Goal: Information Seeking & Learning: Find specific fact

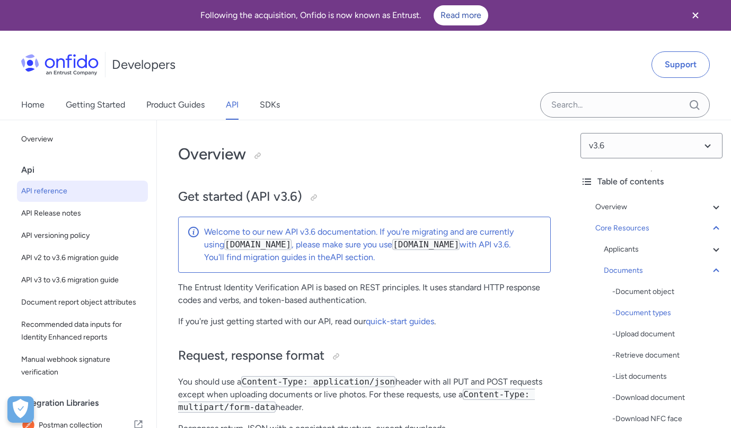
select select "http"
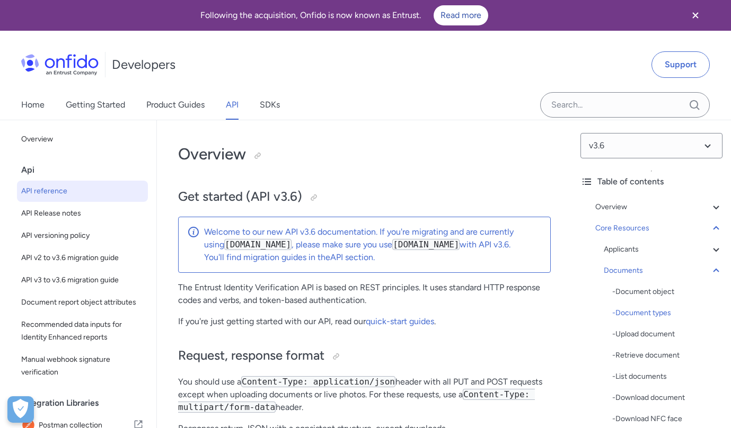
select select "http"
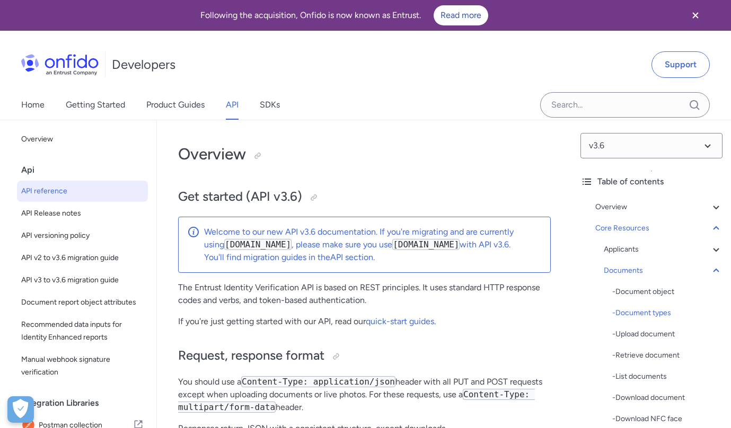
select select "http"
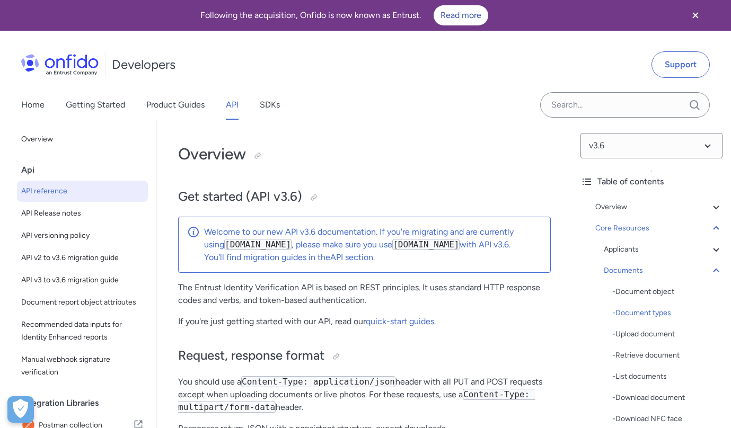
select select "http"
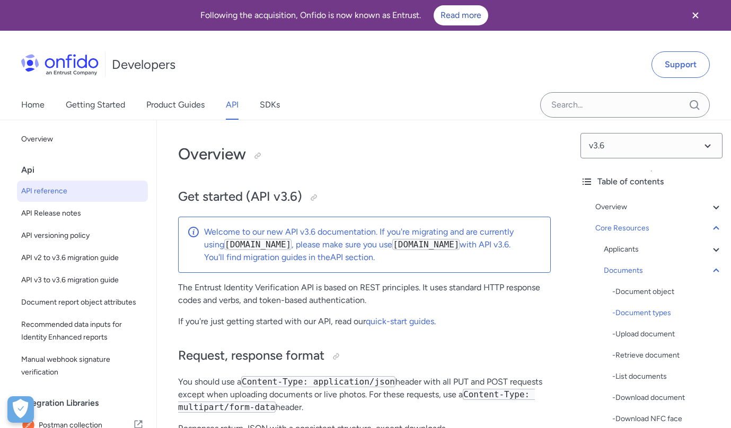
select select "http"
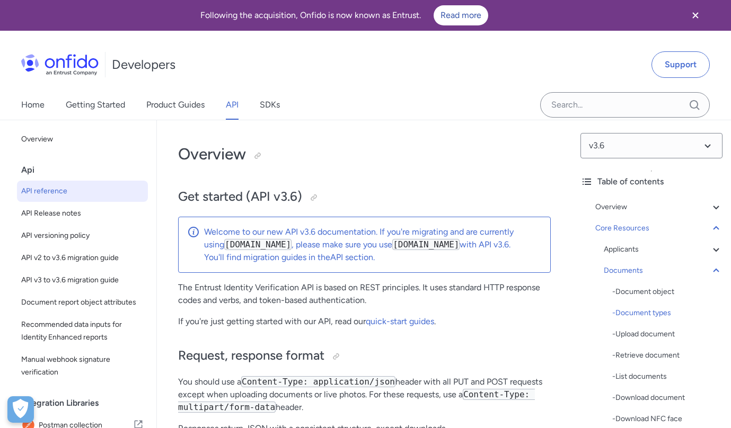
select select "http"
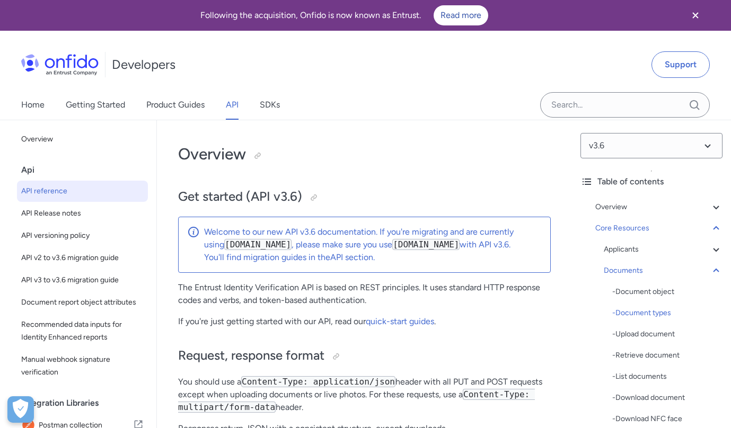
select select "http"
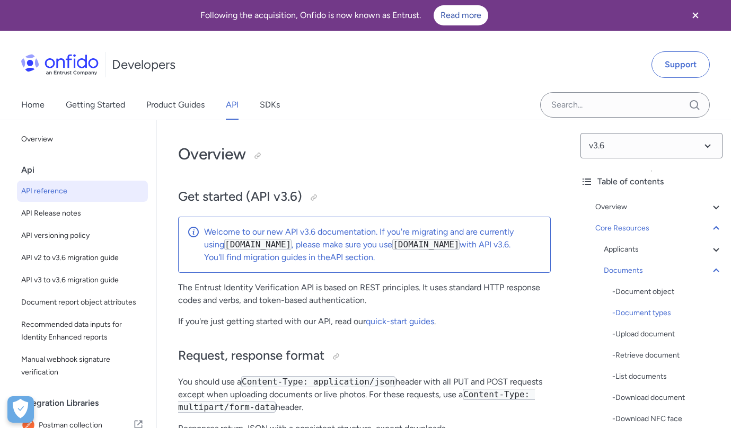
select select "http"
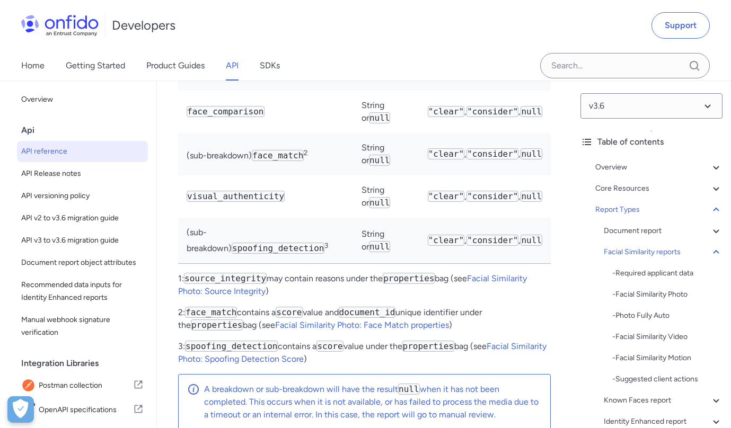
scroll to position [63422, 0]
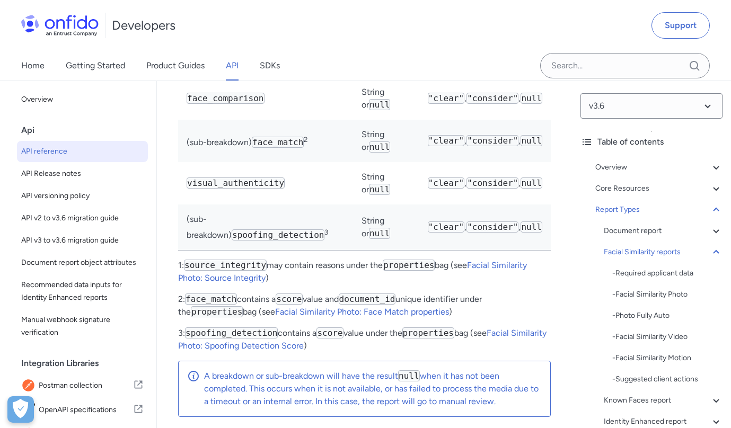
drag, startPoint x: 263, startPoint y: 244, endPoint x: 505, endPoint y: 243, distance: 242.3
copy code ""report_names": ["facial_similarity_photo"]"
